Goal: Task Accomplishment & Management: Manage account settings

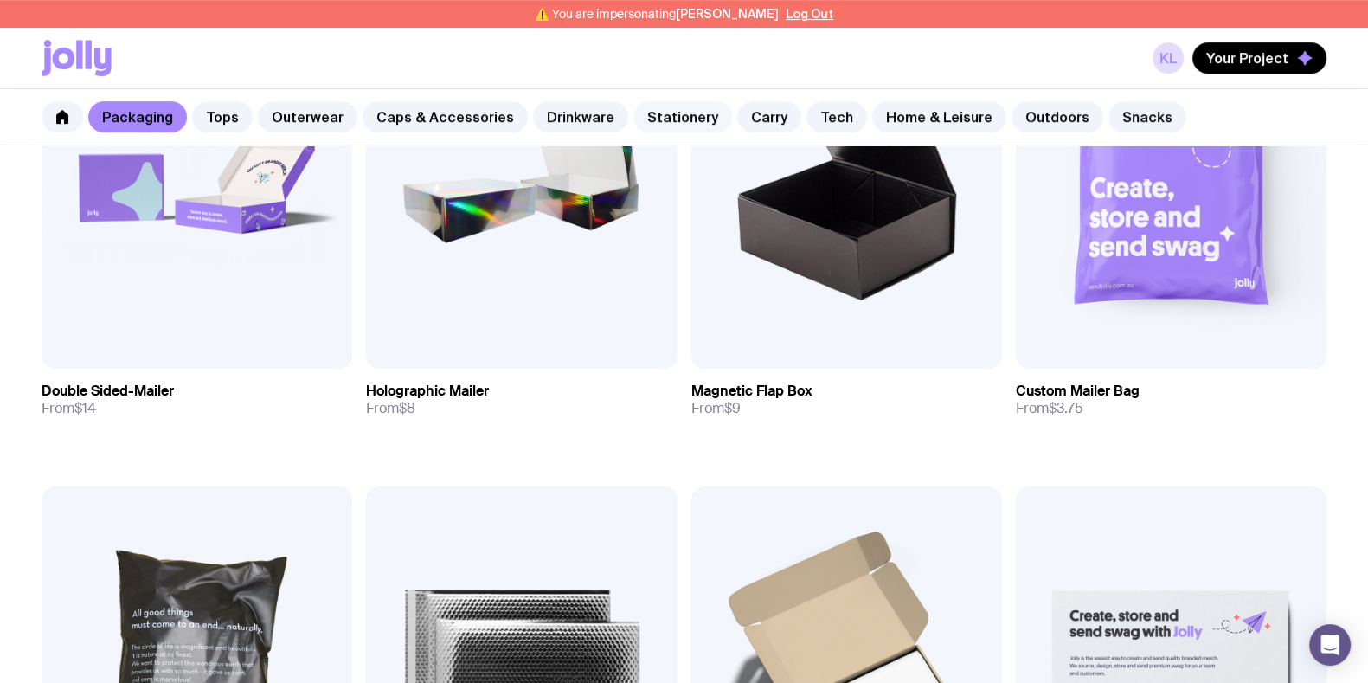
click at [669, 119] on link "Stationery" at bounding box center [683, 116] width 99 height 31
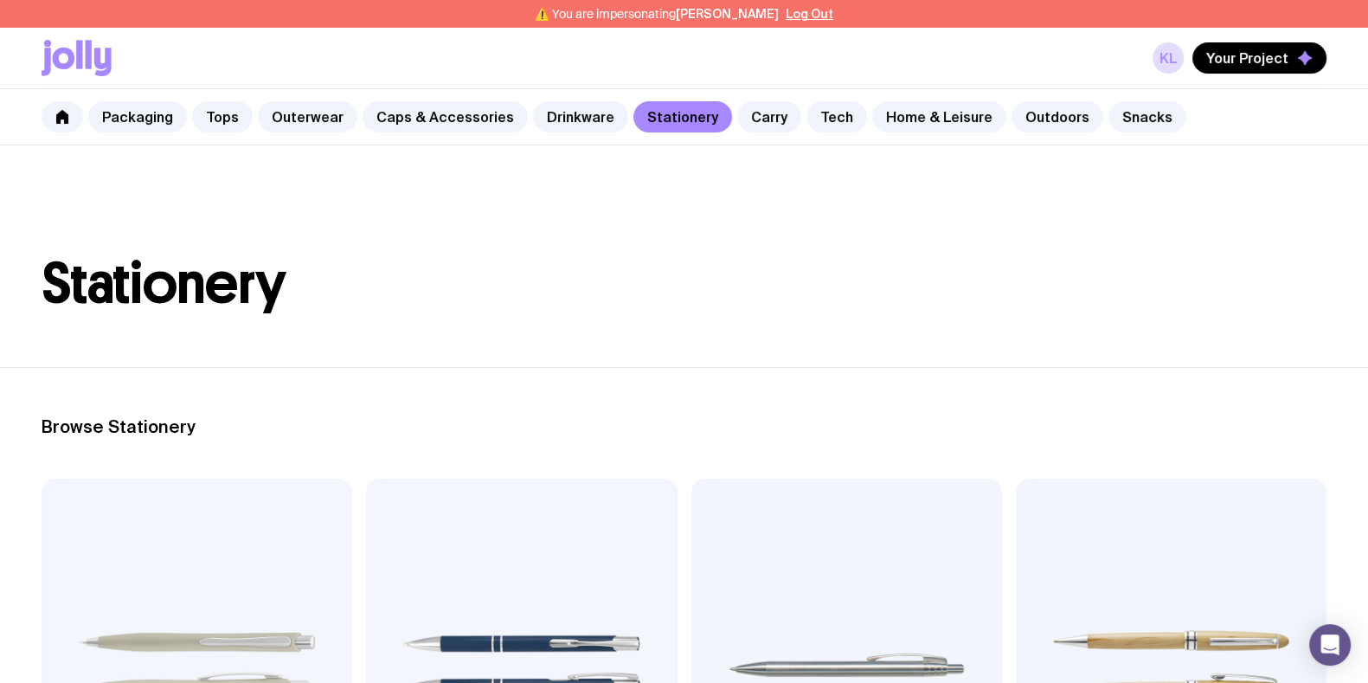
click at [811, 15] on button "Log Out" at bounding box center [810, 14] width 48 height 14
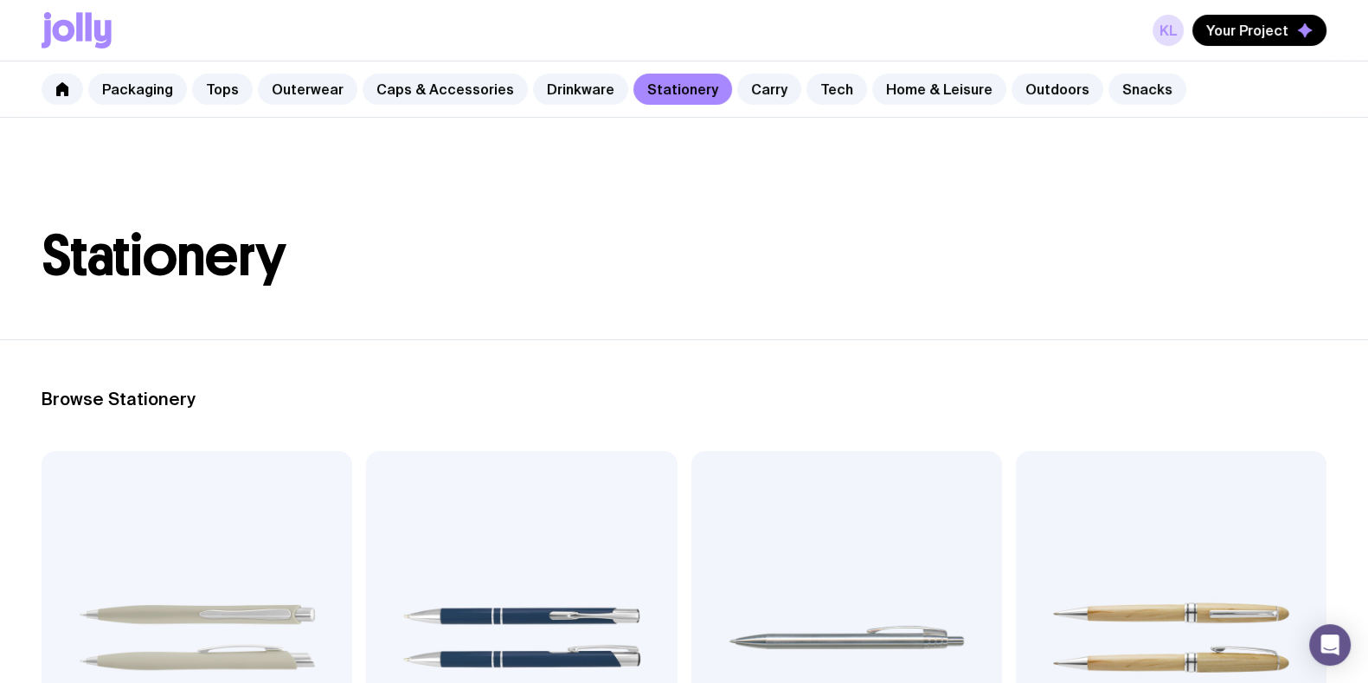
scroll to position [6, 0]
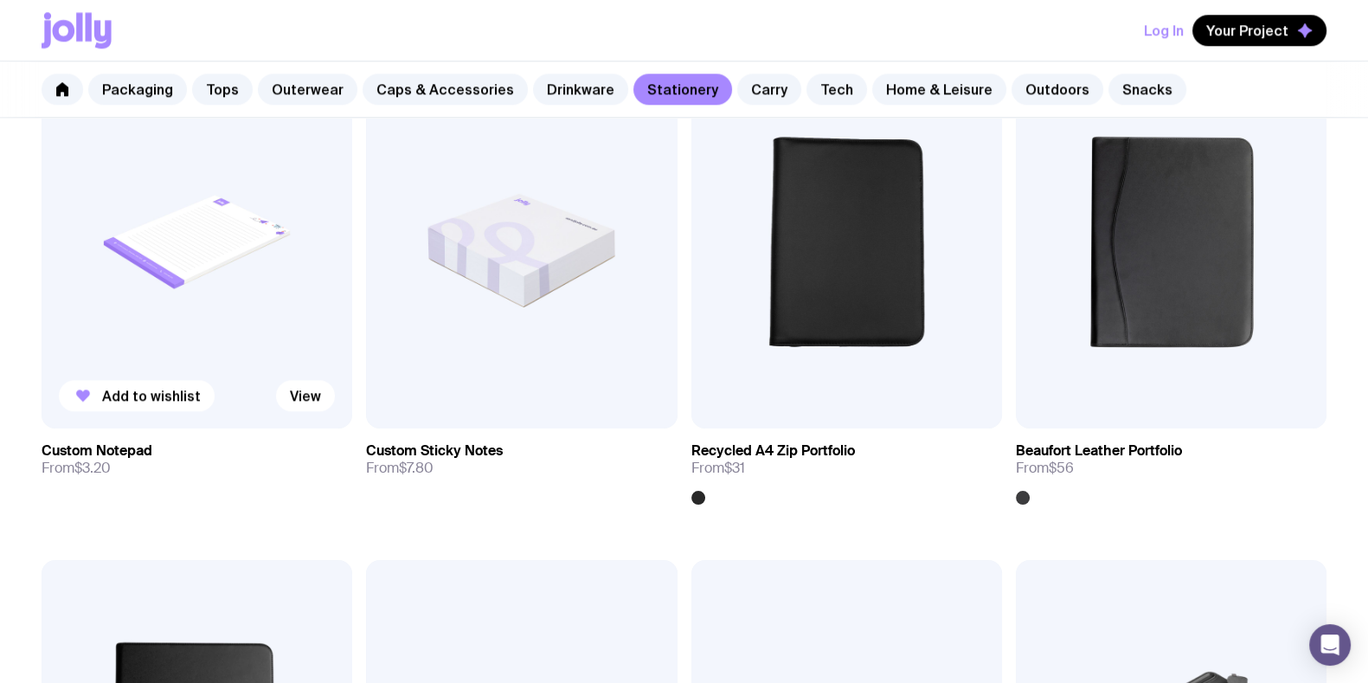
scroll to position [2380, 0]
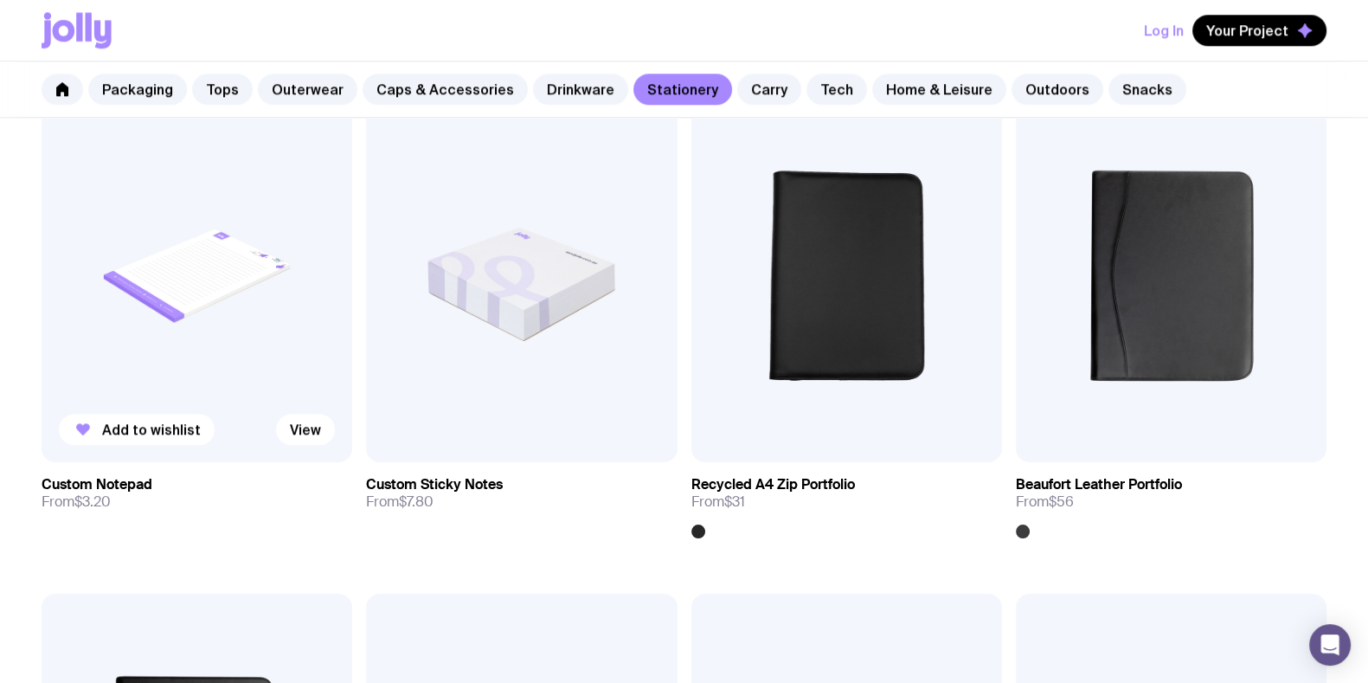
click at [190, 249] on img at bounding box center [197, 275] width 311 height 373
